Goal: Information Seeking & Learning: Find specific fact

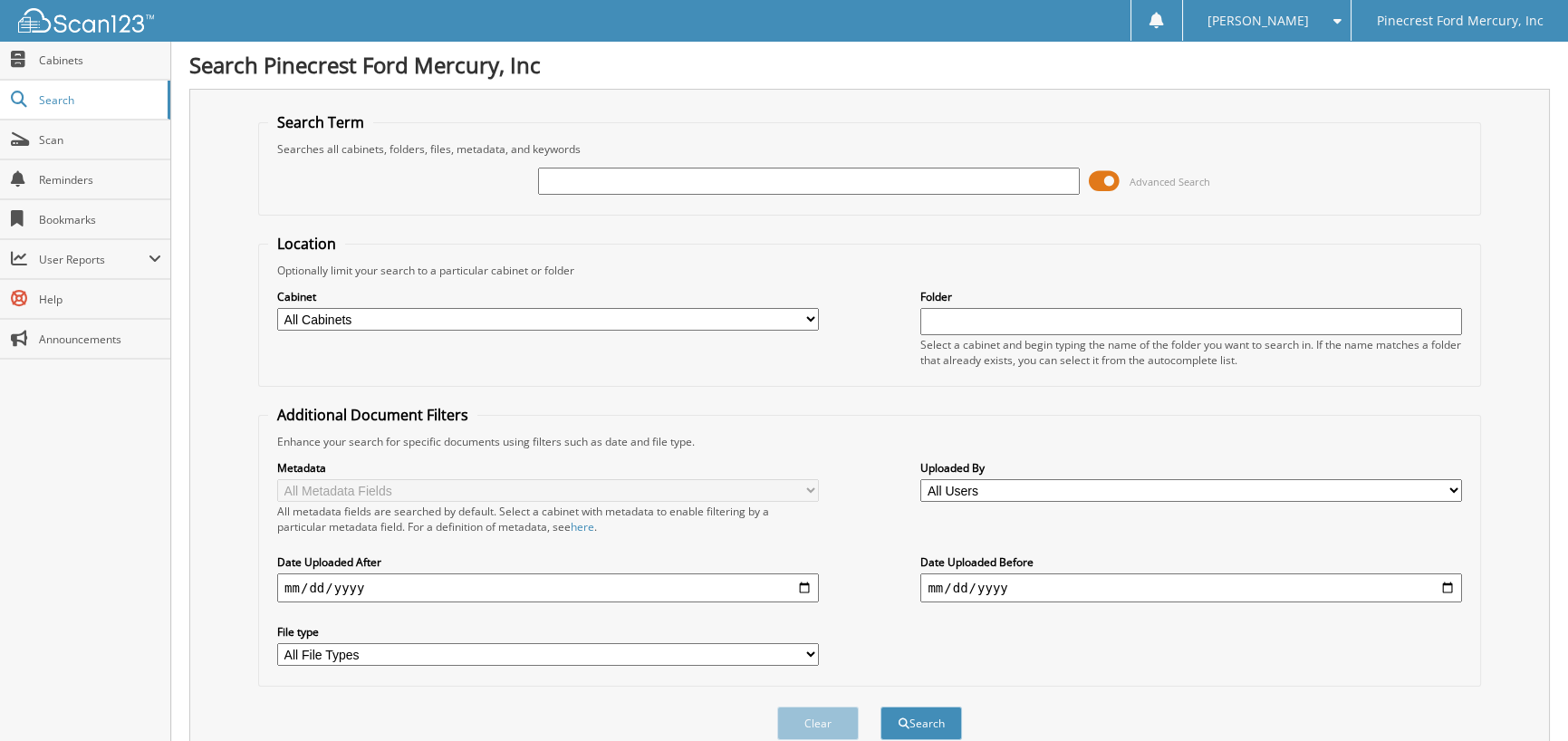
click at [598, 186] on input "text" at bounding box center [809, 182] width 542 height 27
type input "29144"
click at [881, 707] on button "Search" at bounding box center [921, 723] width 81 height 33
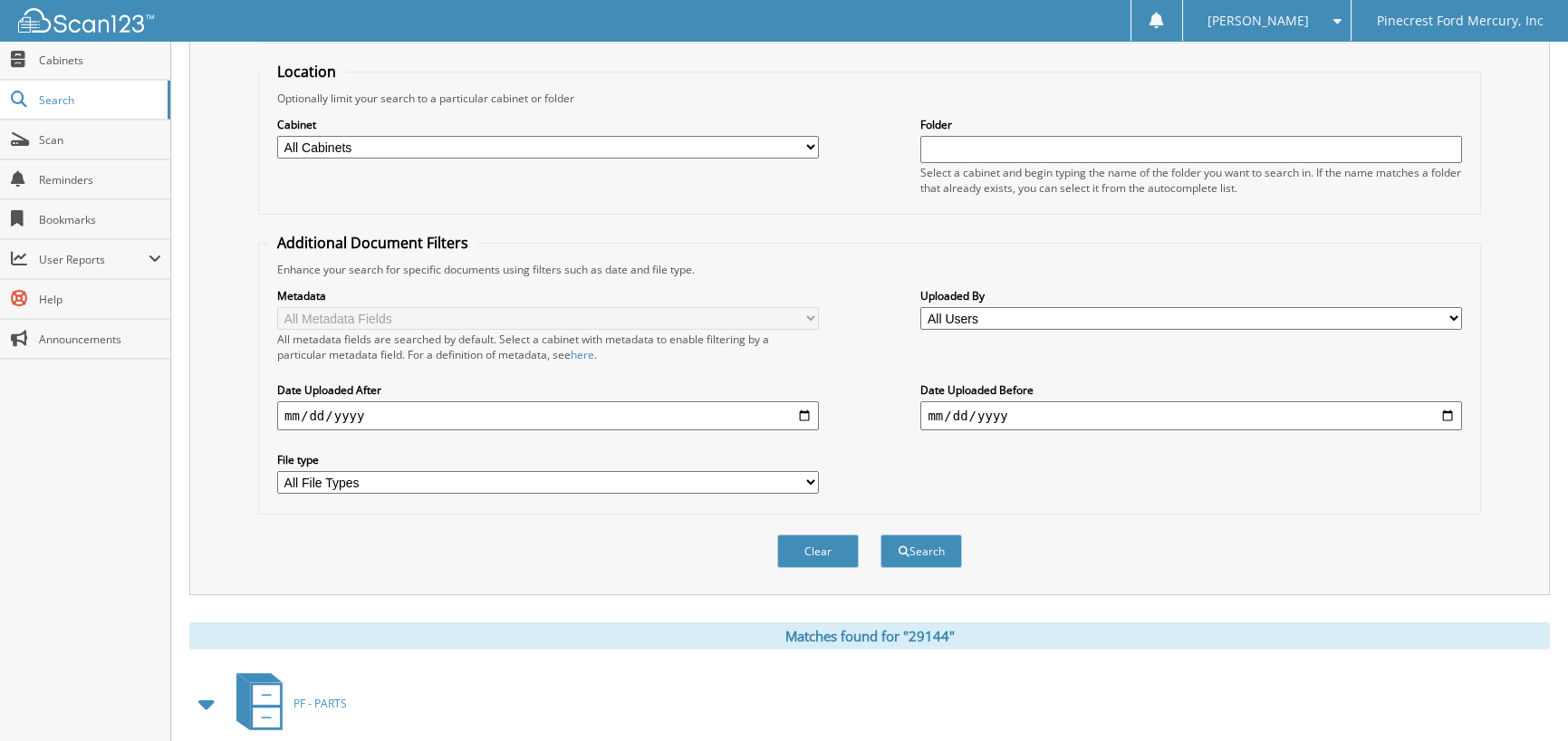
scroll to position [272, 0]
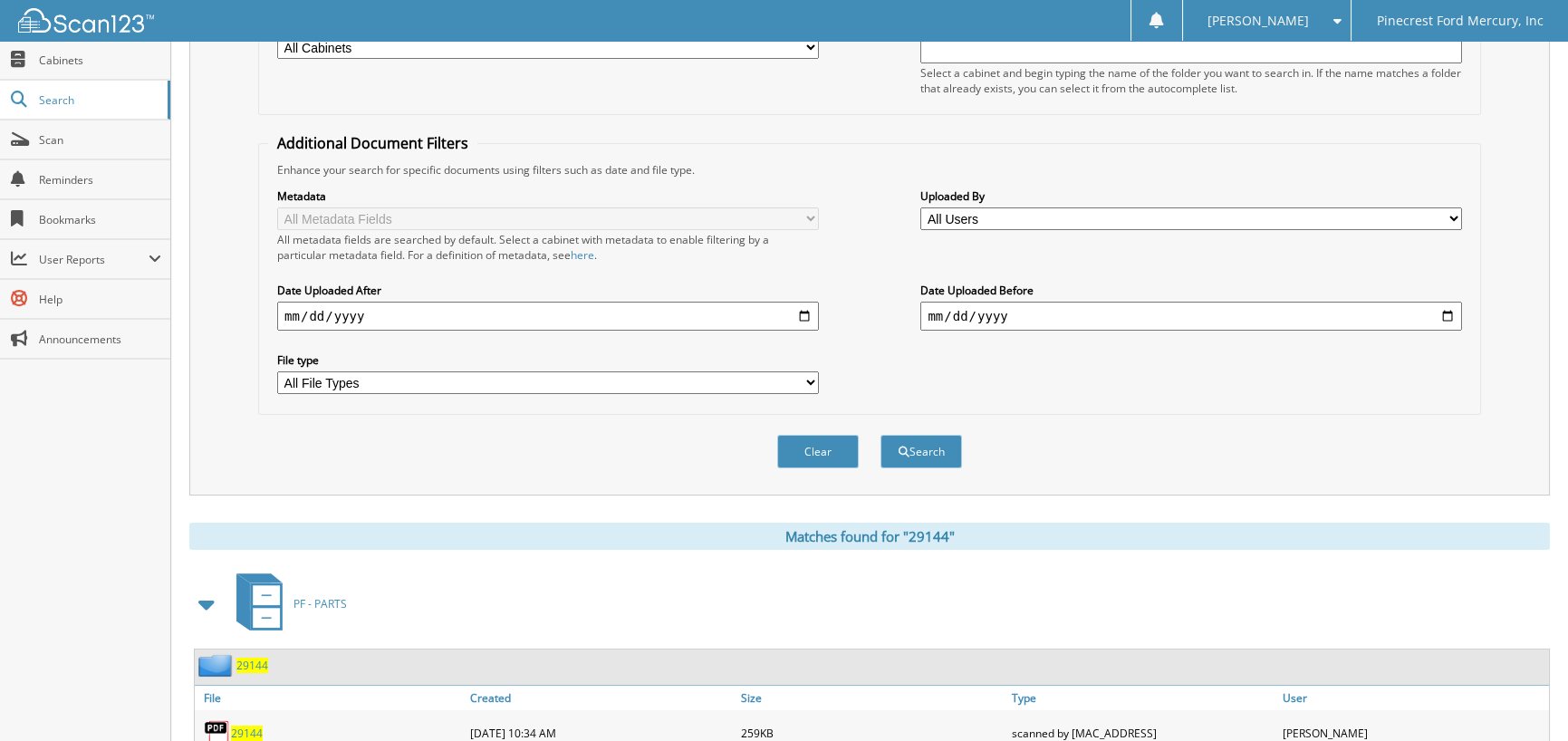
click at [231, 725] on span "29144" at bounding box center [246, 733] width 31 height 16
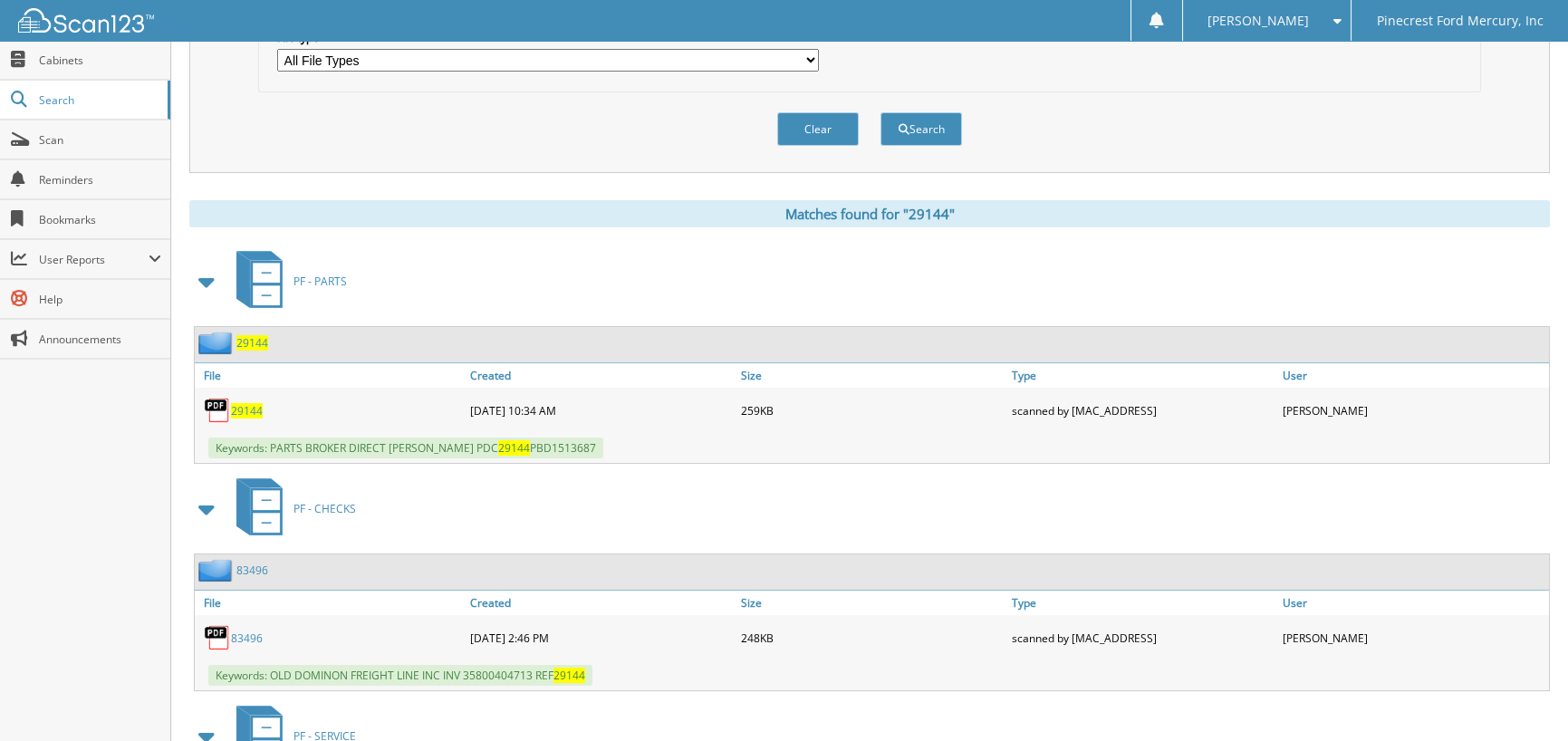
scroll to position [711, 0]
